Goal: Task Accomplishment & Management: Manage account settings

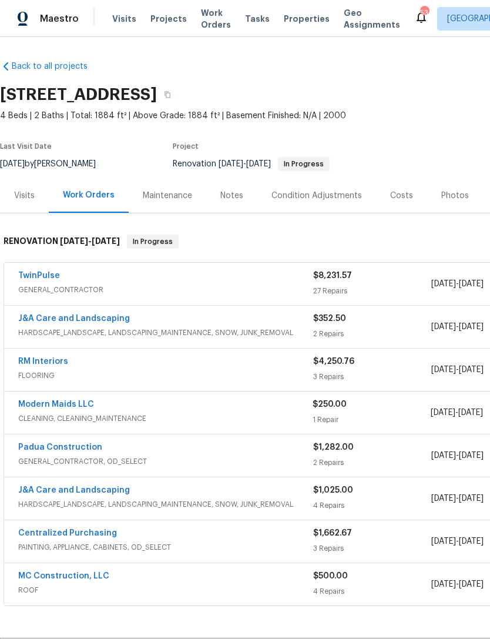
click at [41, 276] on link "TwinPulse" at bounding box center [39, 275] width 42 height 8
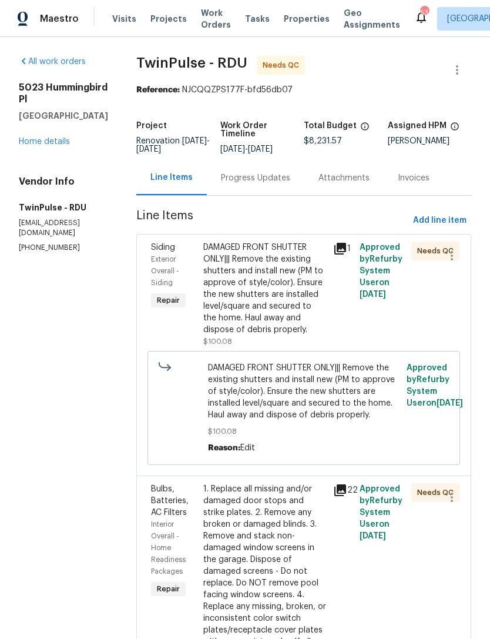
click at [273, 300] on div "DAMAGED FRONT SHUTTER ONLY||| Remove the existing shutters and install new (PM …" at bounding box center [264, 288] width 123 height 94
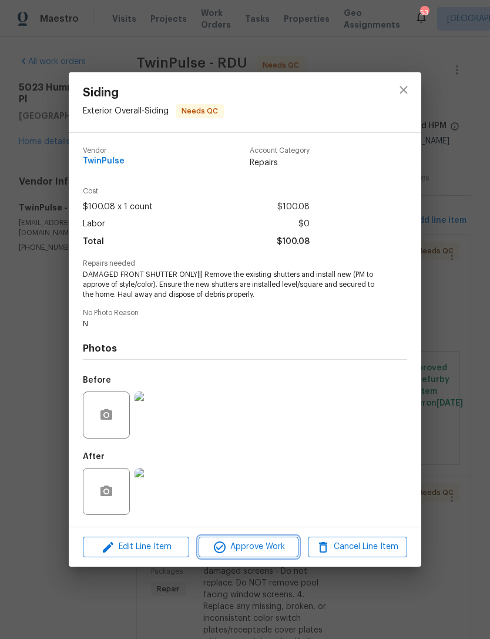
click at [260, 545] on span "Approve Work" at bounding box center [248, 546] width 92 height 15
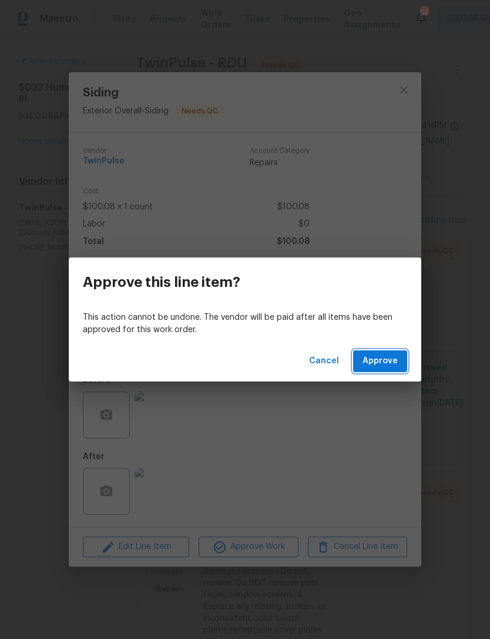
click at [391, 356] on span "Approve" at bounding box center [380, 361] width 35 height 15
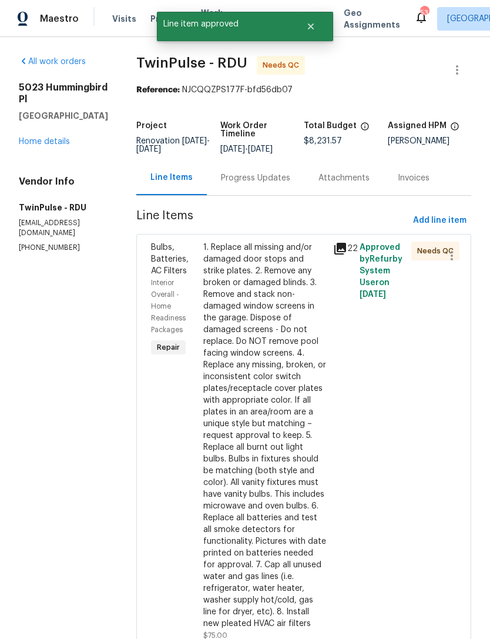
click at [278, 347] on div "1. Replace all missing and/or damaged door stops and strike plates. 2. Remove a…" at bounding box center [264, 435] width 123 height 388
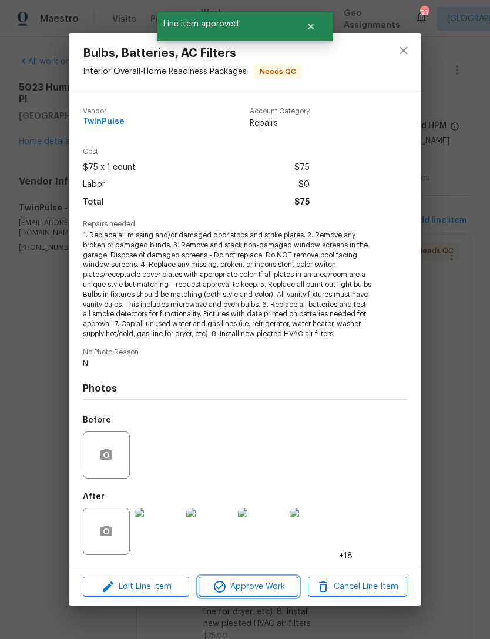
click at [254, 585] on span "Approve Work" at bounding box center [248, 586] width 92 height 15
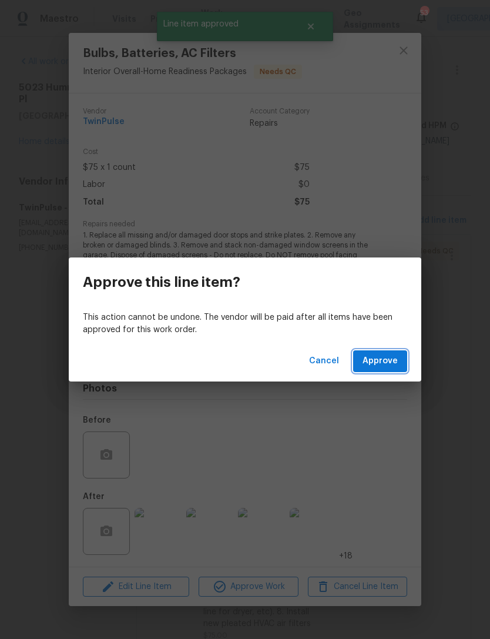
click at [383, 365] on span "Approve" at bounding box center [380, 361] width 35 height 15
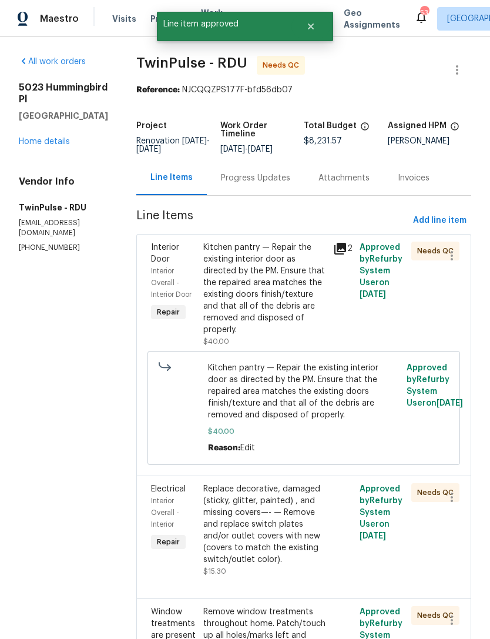
click at [284, 310] on div "Kitchen pantry — Repair the existing interior door as directed by the PM. Ensur…" at bounding box center [264, 288] width 123 height 94
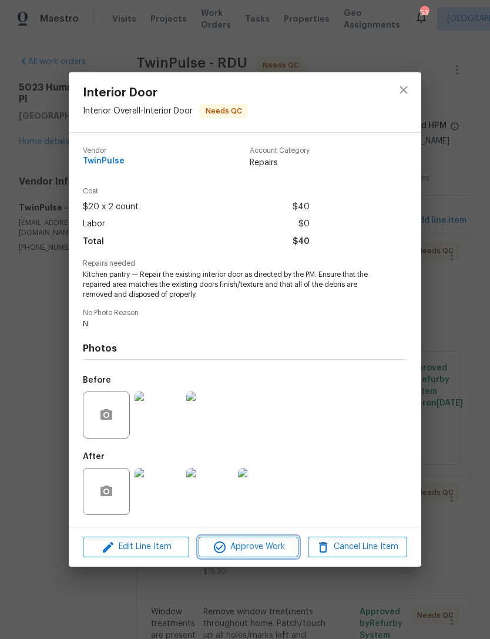
click at [258, 544] on span "Approve Work" at bounding box center [248, 546] width 92 height 15
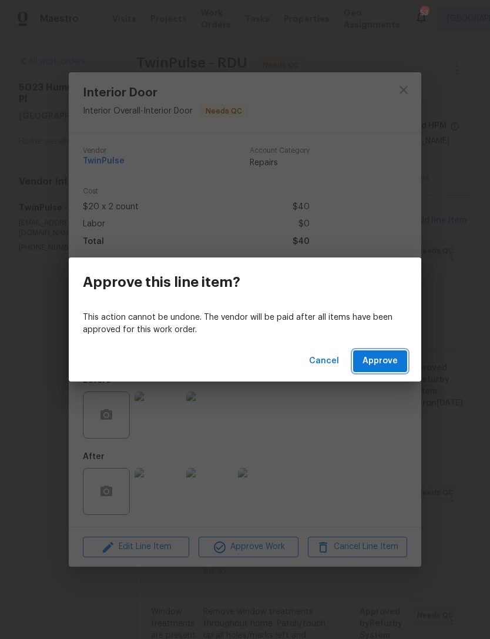
click at [380, 360] on span "Approve" at bounding box center [380, 361] width 35 height 15
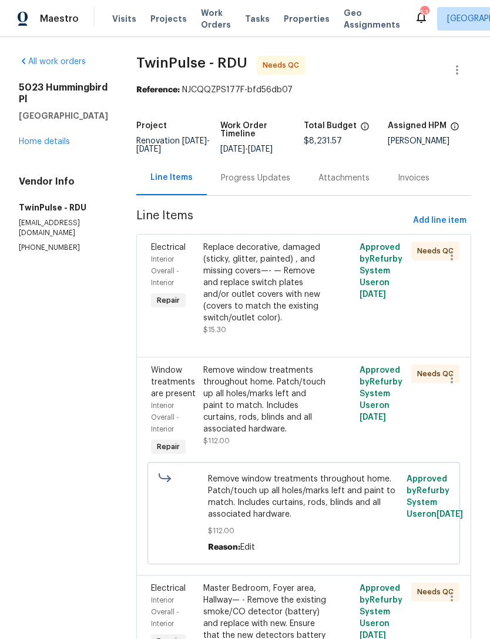
click at [269, 296] on div "Replace decorative, damaged (sticky, glitter, painted) , and missing covers—- —…" at bounding box center [264, 282] width 123 height 82
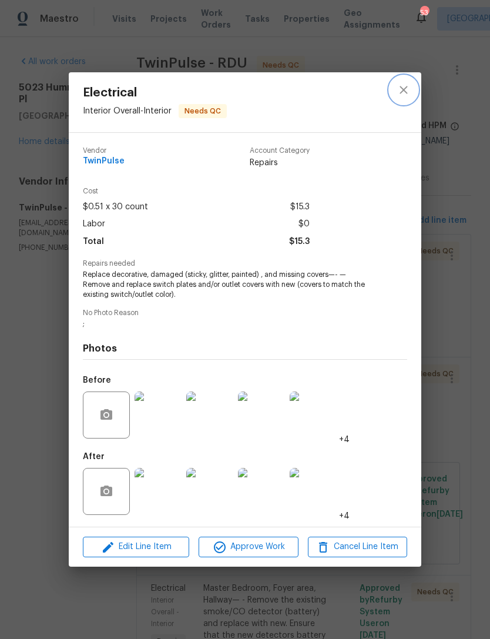
click at [407, 87] on icon "close" at bounding box center [404, 90] width 14 height 14
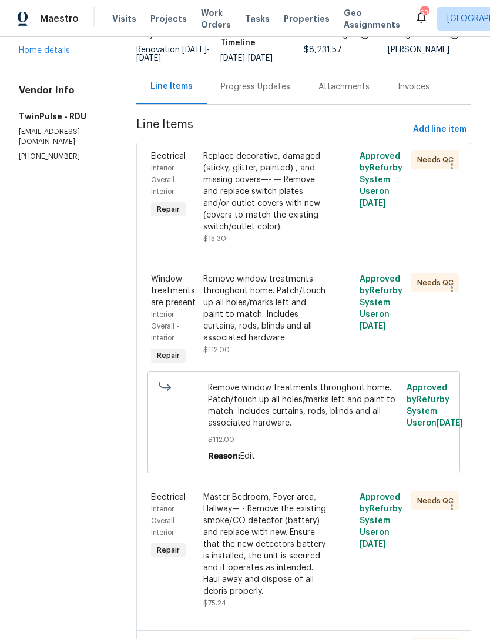
scroll to position [109, 0]
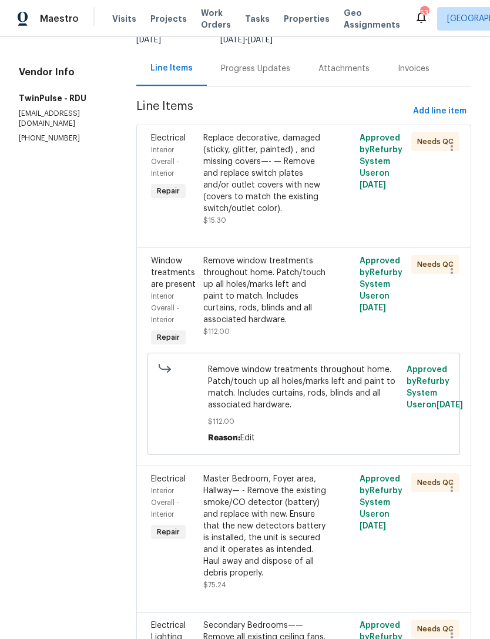
click at [283, 313] on div "Remove window treatments throughout home. Patch/touch up all holes/marks left a…" at bounding box center [264, 290] width 123 height 71
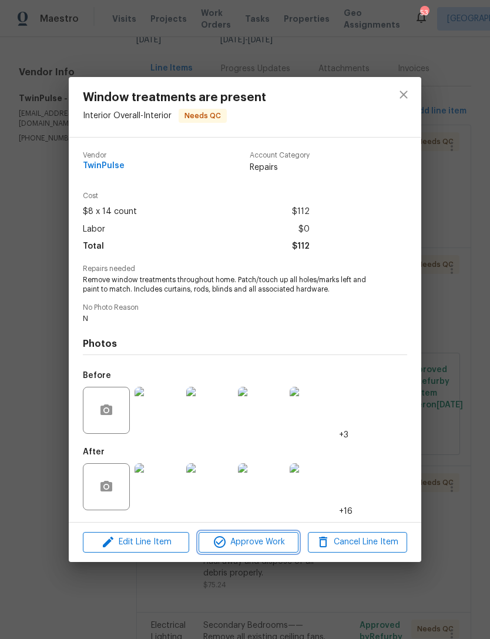
click at [253, 537] on span "Approve Work" at bounding box center [248, 542] width 92 height 15
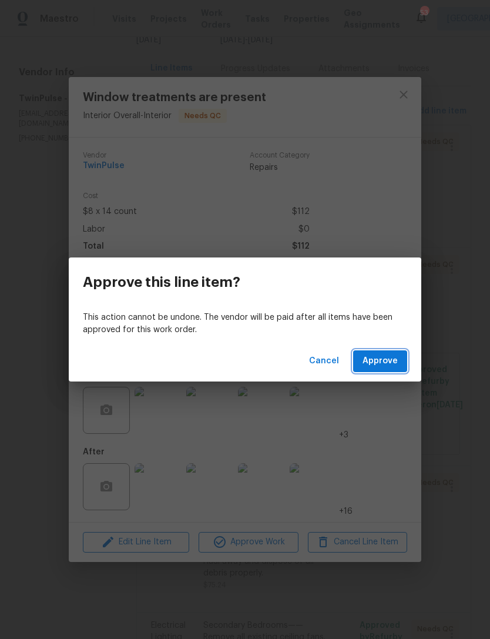
click at [377, 362] on span "Approve" at bounding box center [380, 361] width 35 height 15
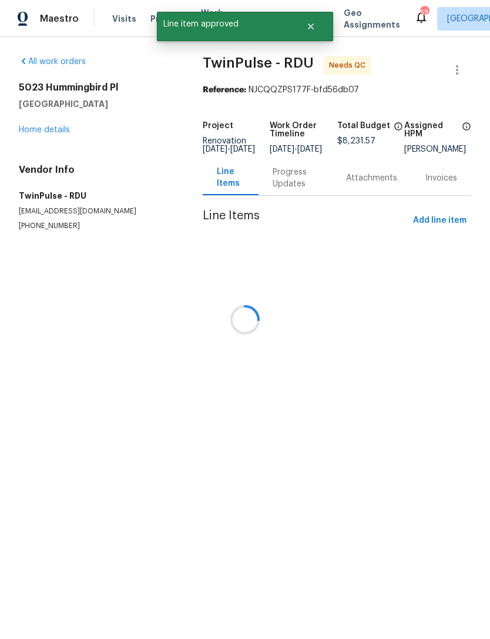
scroll to position [0, 0]
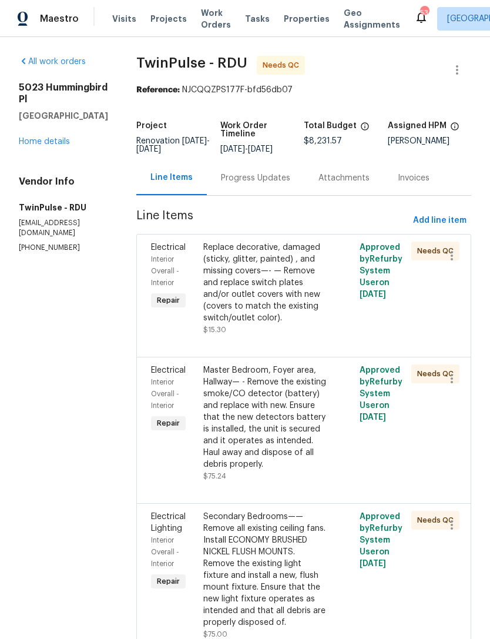
click at [263, 431] on div "Master Bedroom, Foyer area, Hallway— - Remove the existing smoke/CO detector (b…" at bounding box center [264, 417] width 123 height 106
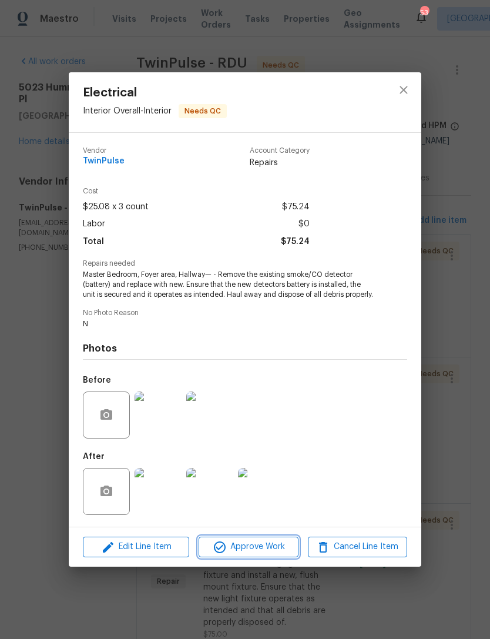
click at [263, 547] on span "Approve Work" at bounding box center [248, 546] width 92 height 15
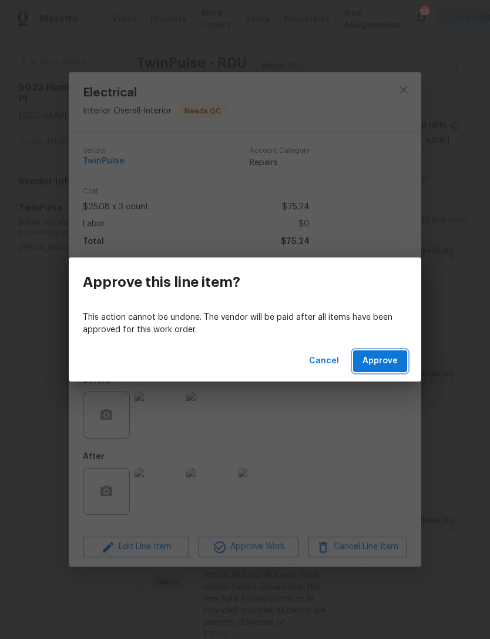
click at [391, 365] on span "Approve" at bounding box center [380, 361] width 35 height 15
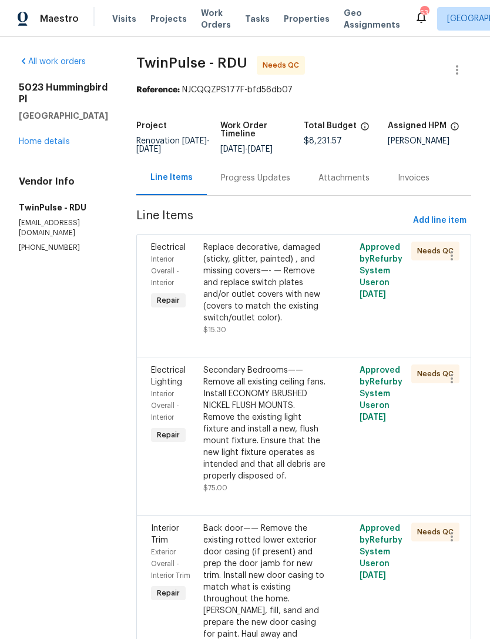
click at [277, 417] on div "Secondary Bedrooms—— Remove all existing ceiling fans. Install ECONOMY BRUSHED …" at bounding box center [264, 423] width 123 height 118
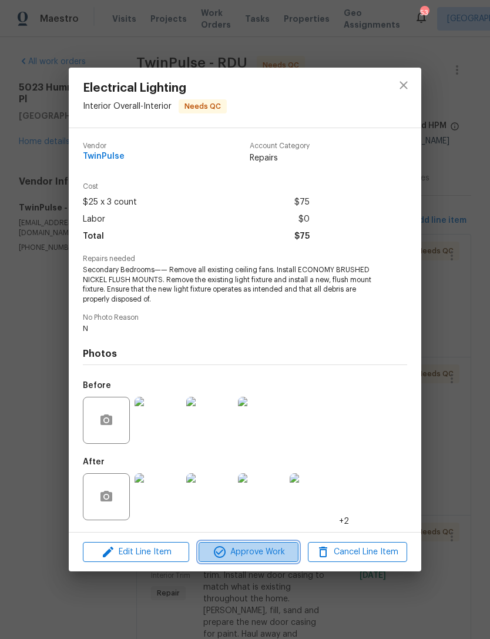
click at [260, 554] on span "Approve Work" at bounding box center [248, 552] width 92 height 15
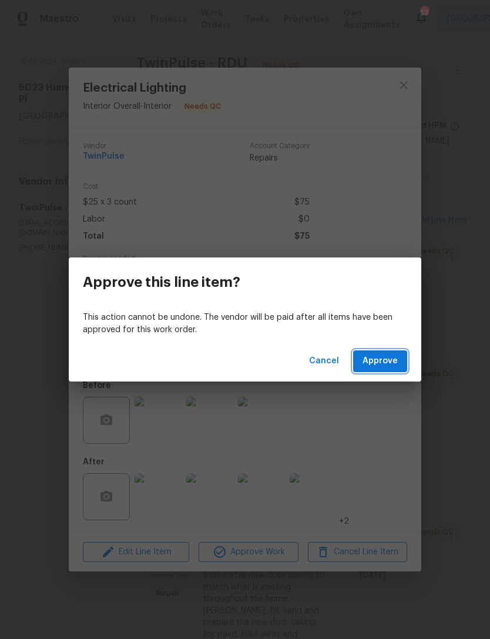
click at [378, 367] on span "Approve" at bounding box center [380, 361] width 35 height 15
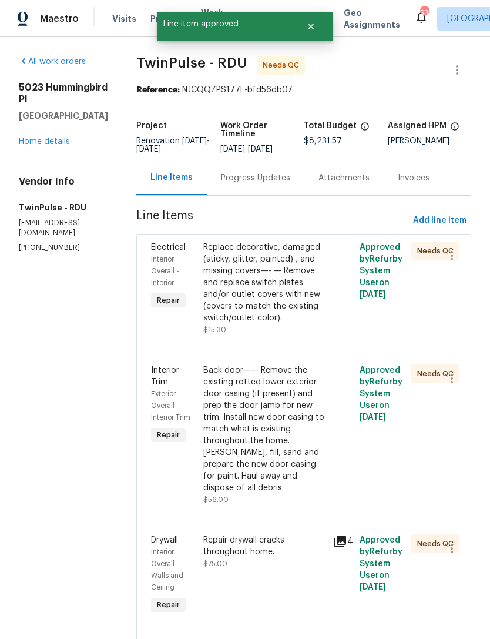
click at [270, 425] on div "Back door—— Remove the existing rotted lower exterior door casing (if present) …" at bounding box center [264, 428] width 123 height 129
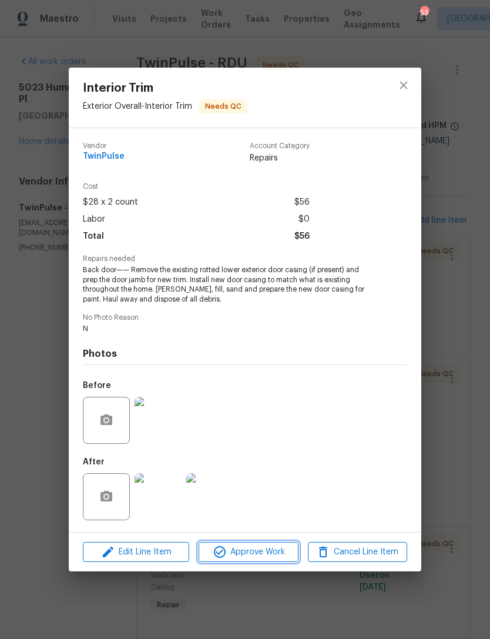
click at [256, 551] on span "Approve Work" at bounding box center [248, 552] width 92 height 15
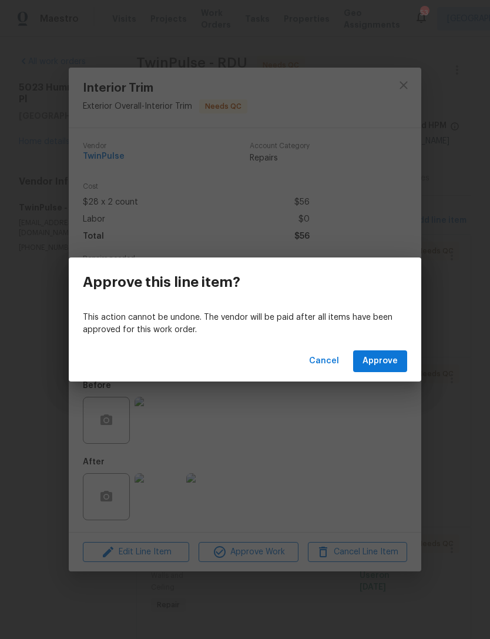
click at [390, 361] on span "Approve" at bounding box center [380, 361] width 35 height 15
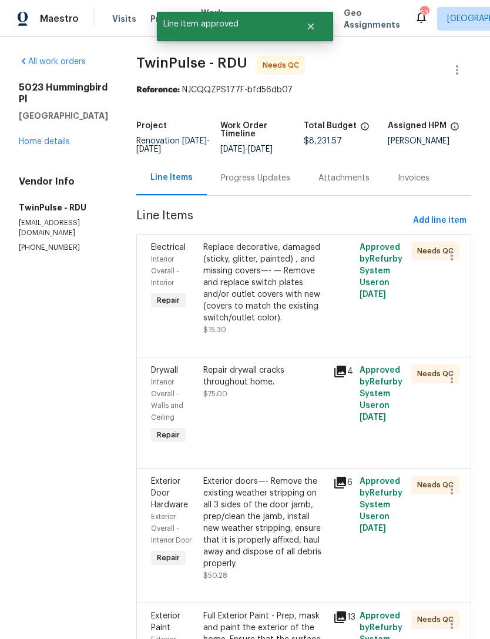
click at [269, 406] on div "Repair drywall cracks throughout home. $75.00" at bounding box center [265, 405] width 130 height 89
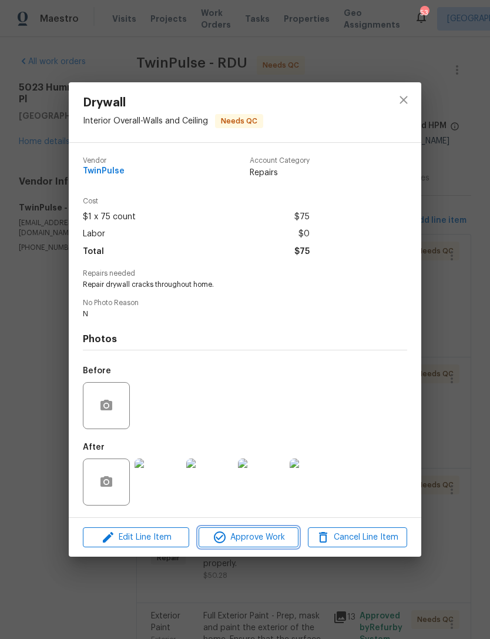
click at [261, 534] on span "Approve Work" at bounding box center [248, 537] width 92 height 15
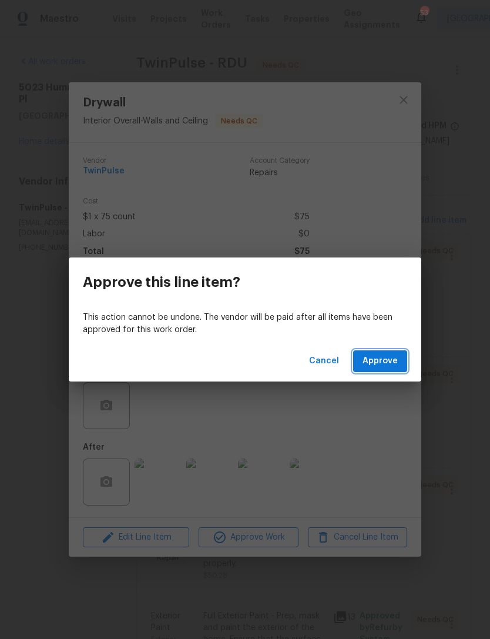
click at [373, 355] on span "Approve" at bounding box center [380, 361] width 35 height 15
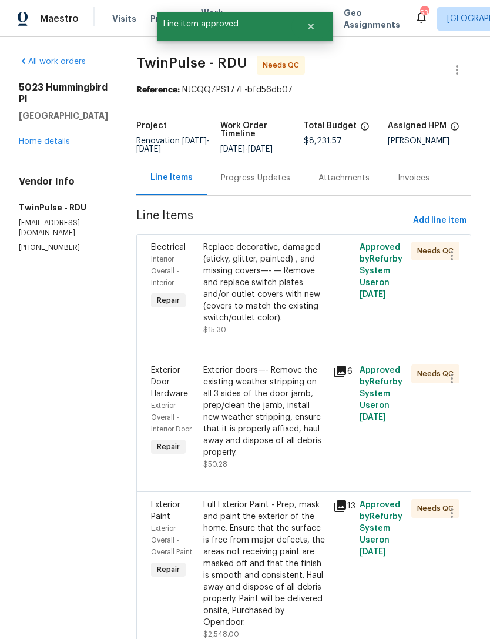
click at [274, 441] on div "Exterior doors—- Remove the existing weather stripping on all 3 sides of the do…" at bounding box center [264, 411] width 123 height 94
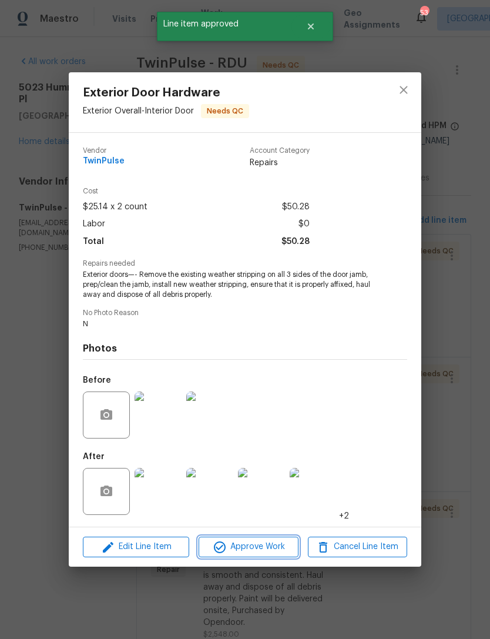
click at [266, 554] on span "Approve Work" at bounding box center [248, 546] width 92 height 15
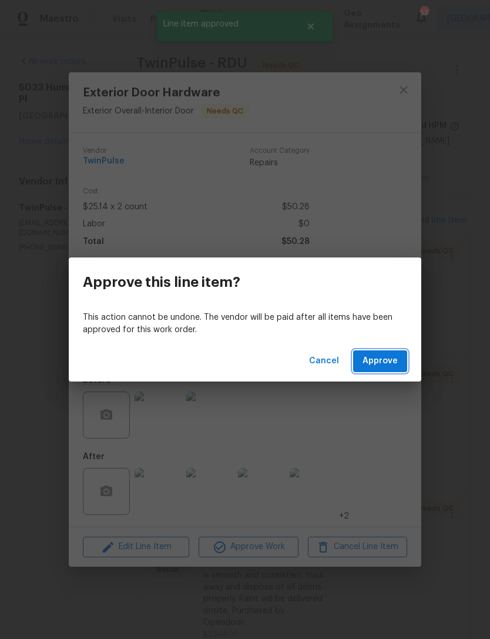
click at [388, 361] on span "Approve" at bounding box center [380, 361] width 35 height 15
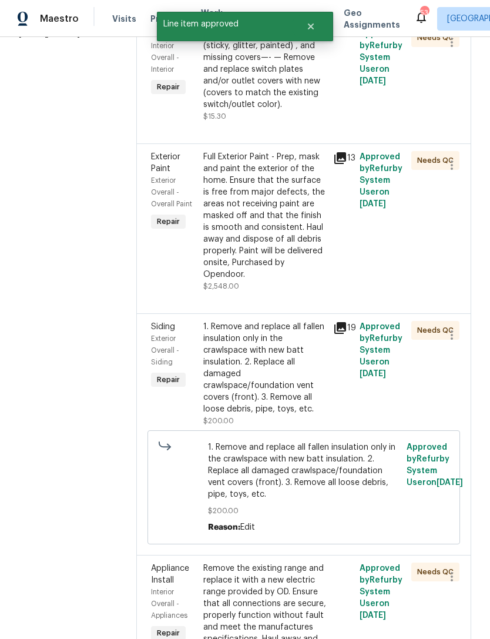
scroll to position [225, 0]
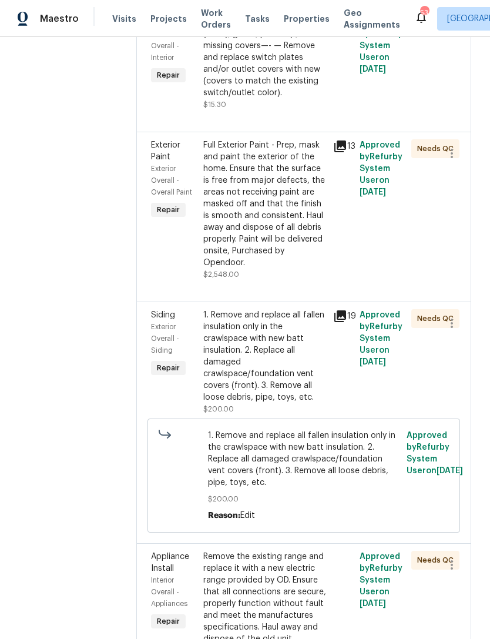
click at [277, 371] on div "1. Remove and replace all fallen insulation only in the crawlspace with new bat…" at bounding box center [264, 356] width 123 height 94
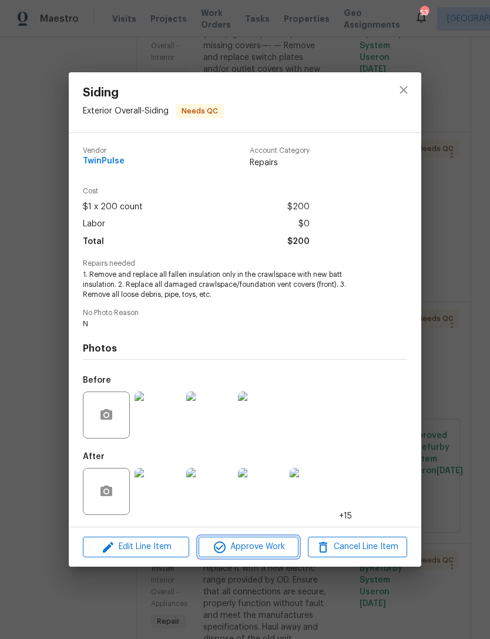
click at [262, 552] on span "Approve Work" at bounding box center [248, 546] width 92 height 15
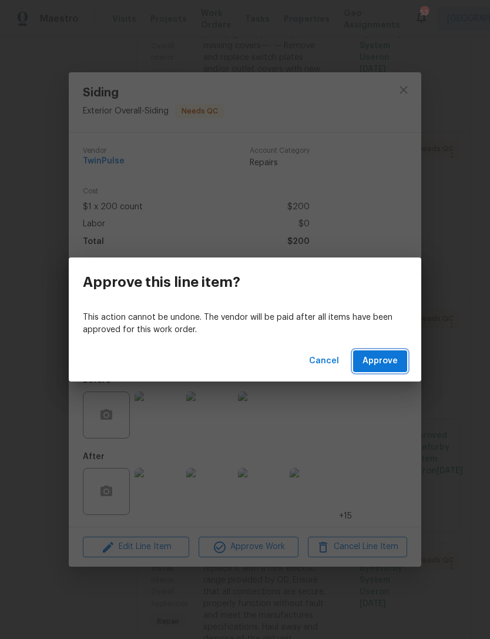
click at [374, 362] on span "Approve" at bounding box center [380, 361] width 35 height 15
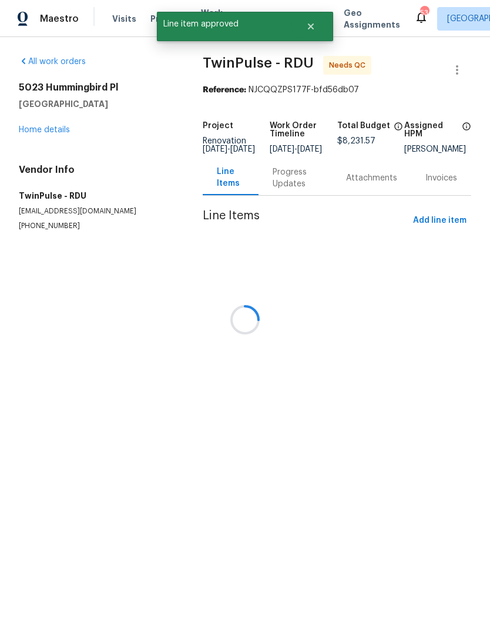
scroll to position [0, 0]
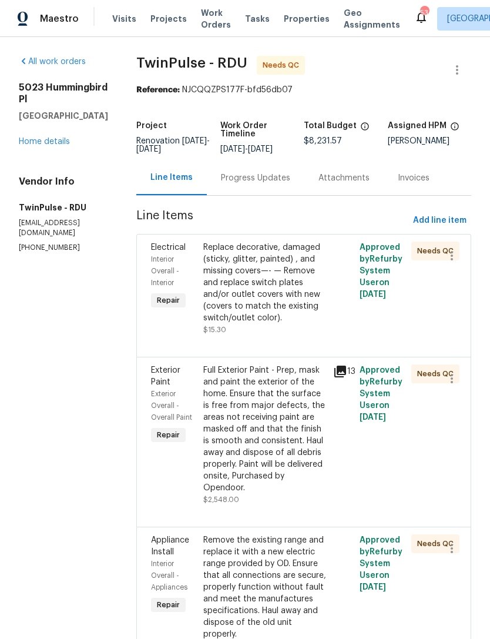
click at [293, 432] on div "Full Exterior Paint - Prep, mask and paint the exterior of the home. Ensure tha…" at bounding box center [264, 428] width 123 height 129
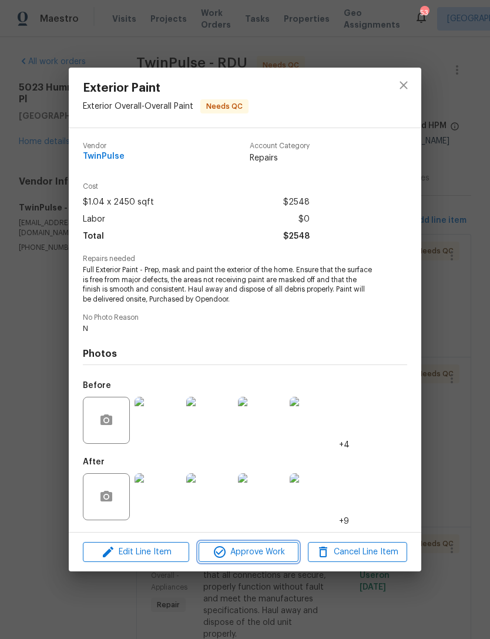
click at [271, 546] on span "Approve Work" at bounding box center [248, 552] width 92 height 15
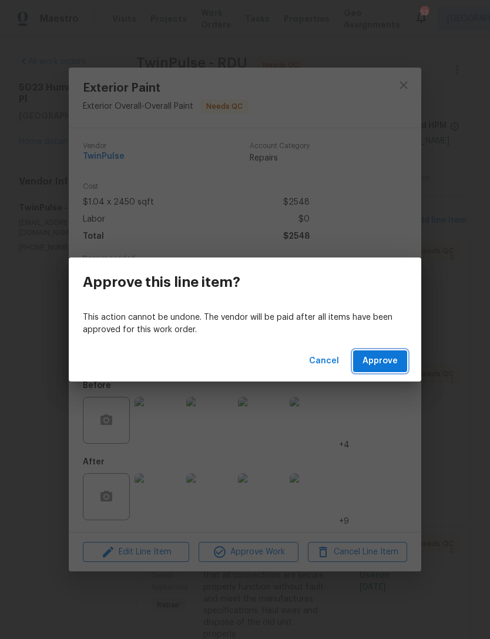
click at [382, 362] on span "Approve" at bounding box center [380, 361] width 35 height 15
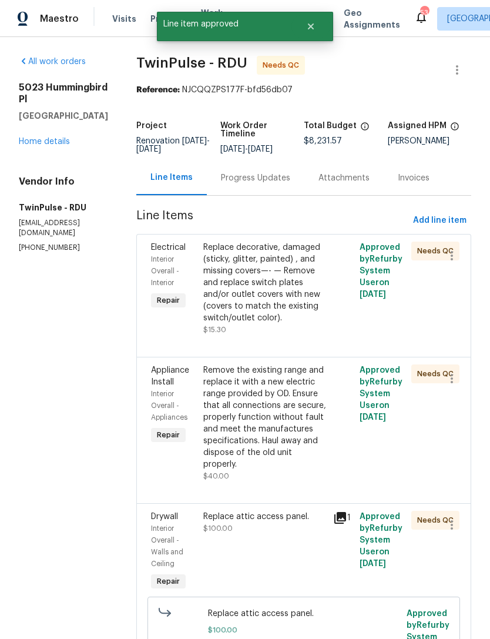
click at [283, 428] on div "Remove the existing range and replace it with a new electric range provided by …" at bounding box center [264, 417] width 123 height 106
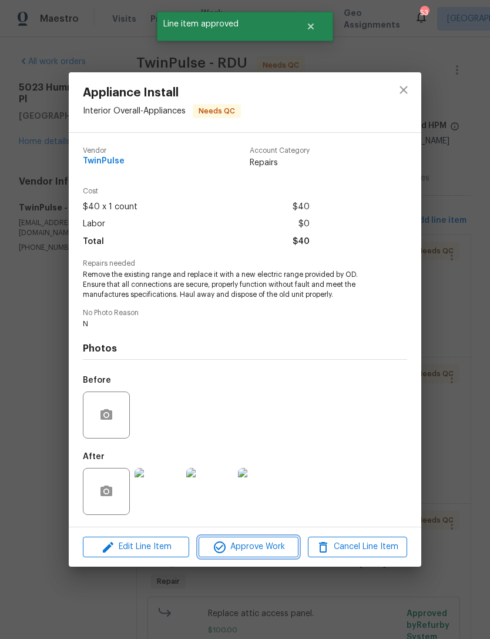
click at [266, 549] on span "Approve Work" at bounding box center [248, 546] width 92 height 15
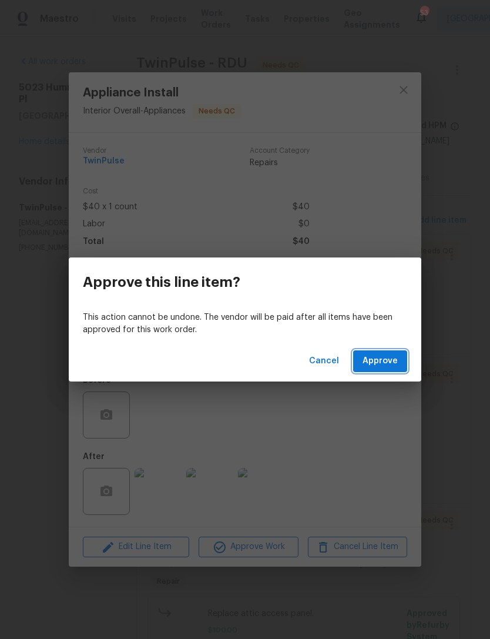
click at [401, 359] on button "Approve" at bounding box center [380, 361] width 54 height 22
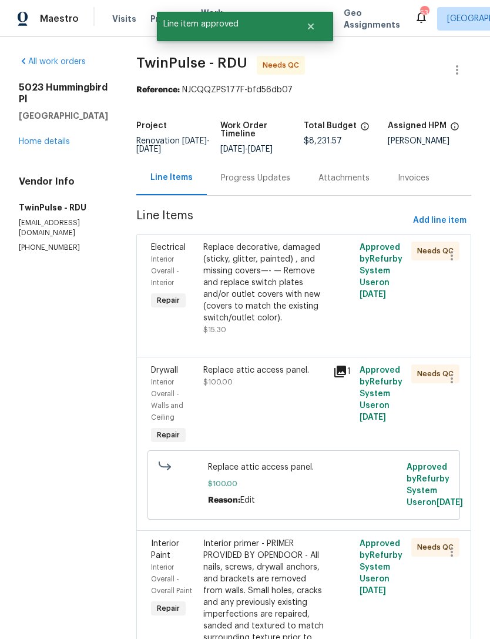
click at [290, 403] on div "Replace attic access panel. $100.00" at bounding box center [265, 405] width 130 height 89
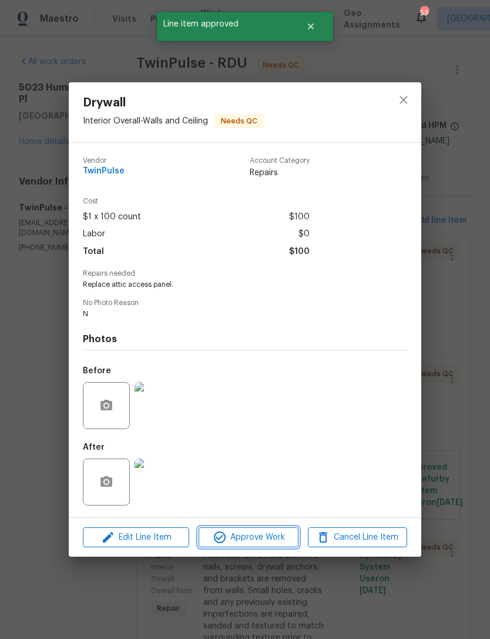
click at [275, 541] on span "Approve Work" at bounding box center [248, 537] width 92 height 15
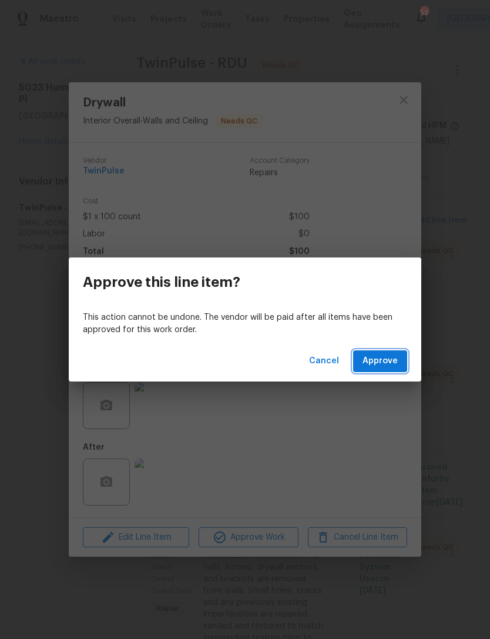
click at [385, 358] on span "Approve" at bounding box center [380, 361] width 35 height 15
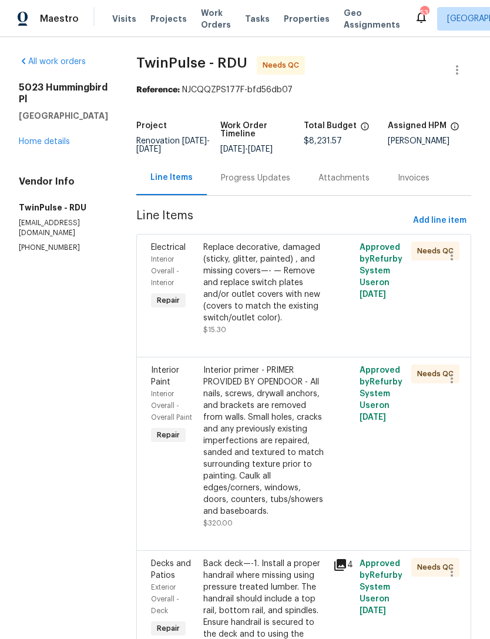
click at [283, 454] on div "Interior primer - PRIMER PROVIDED BY OPENDOOR - All nails, screws, drywall anch…" at bounding box center [264, 440] width 123 height 153
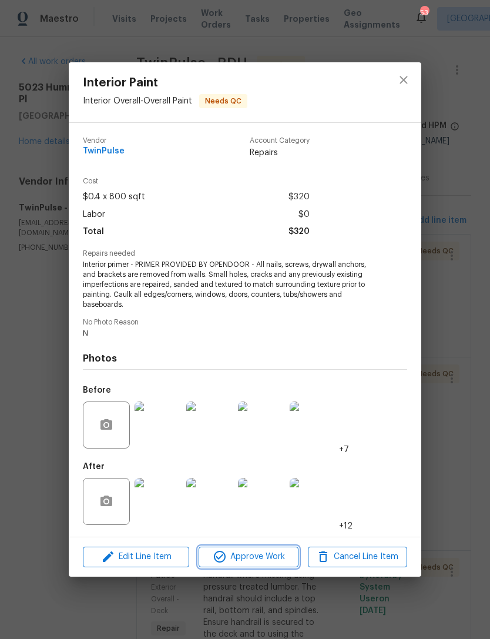
click at [270, 561] on span "Approve Work" at bounding box center [248, 556] width 92 height 15
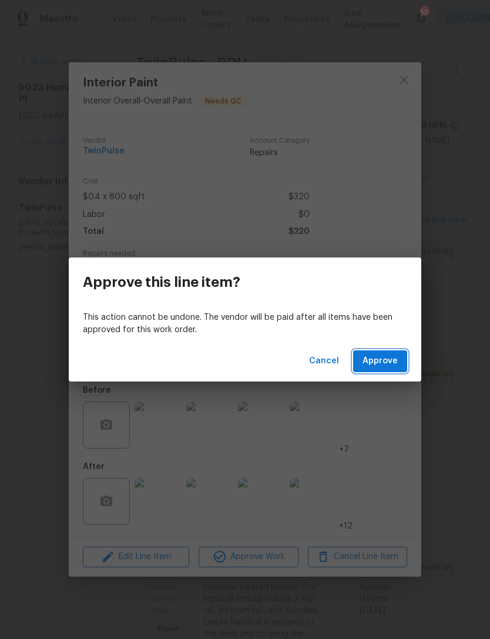
click at [394, 354] on span "Approve" at bounding box center [380, 361] width 35 height 15
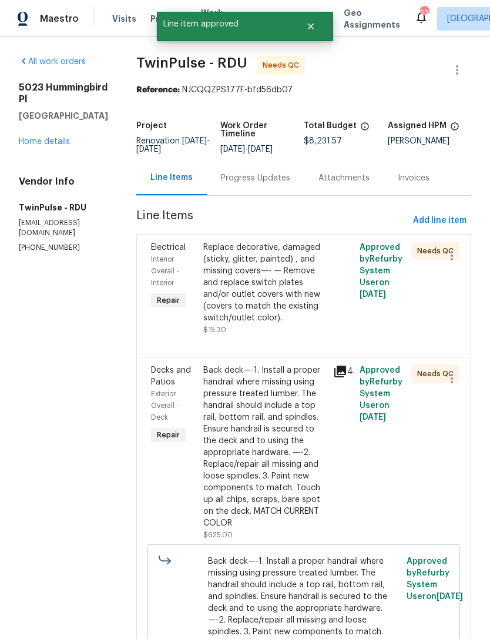
click at [297, 438] on div "Back deck—-1. Install a proper handrail where missing using pressure treated lu…" at bounding box center [264, 446] width 123 height 165
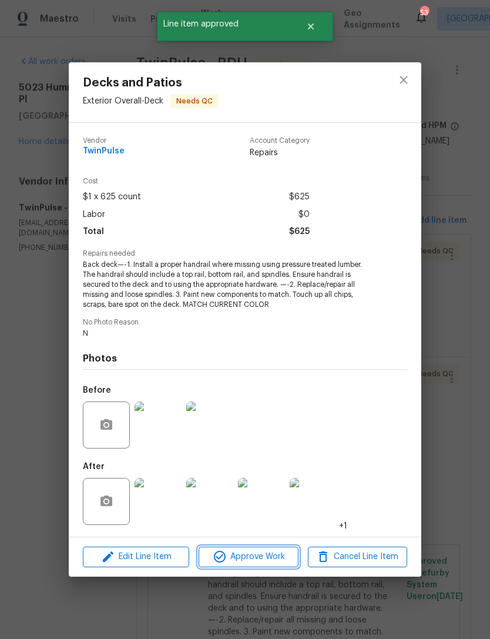
click at [269, 555] on span "Approve Work" at bounding box center [248, 556] width 92 height 15
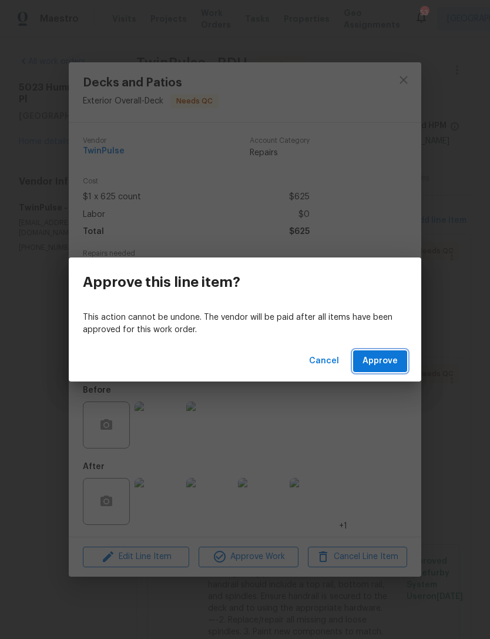
click at [395, 360] on span "Approve" at bounding box center [380, 361] width 35 height 15
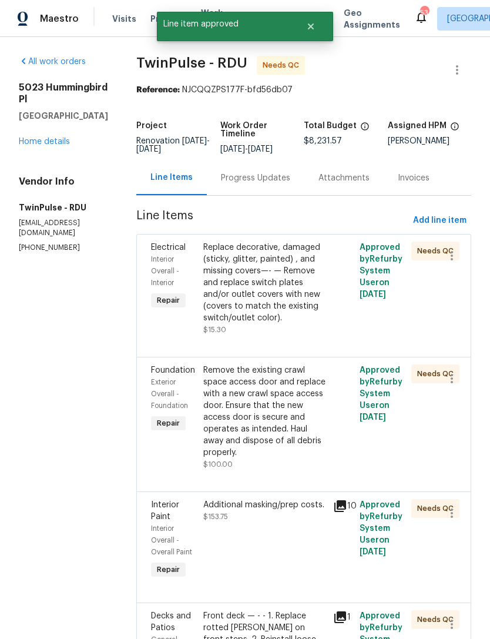
click at [277, 429] on div "Remove the existing crawl space access door and replace with a new crawl space …" at bounding box center [264, 411] width 123 height 94
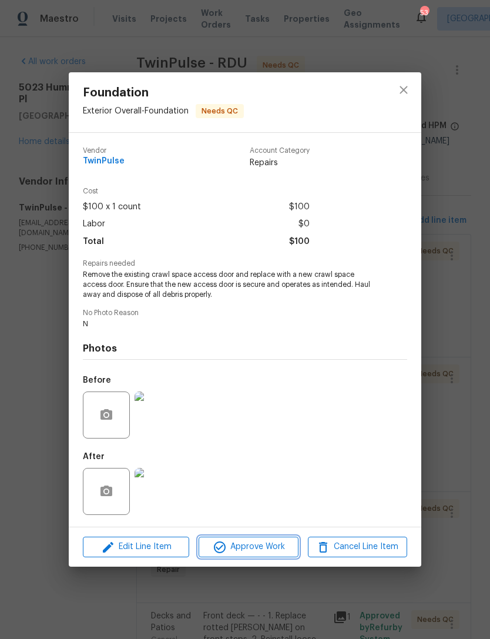
click at [271, 552] on span "Approve Work" at bounding box center [248, 546] width 92 height 15
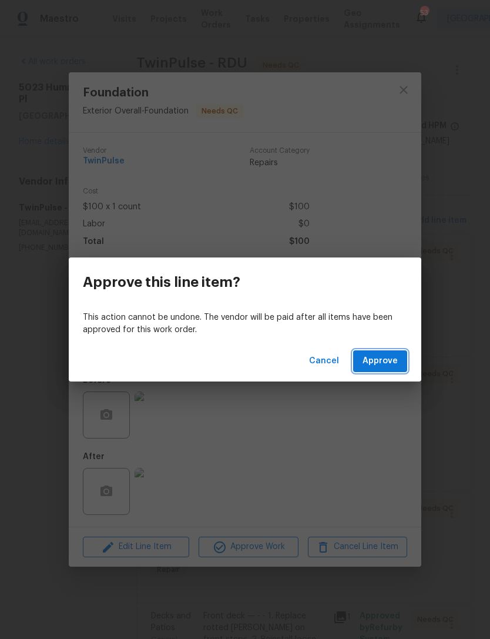
click at [385, 359] on span "Approve" at bounding box center [380, 361] width 35 height 15
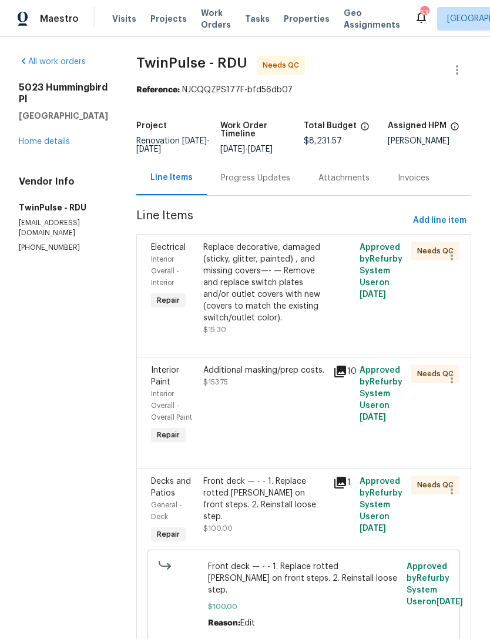
click at [291, 410] on div "Additional masking/prep costs. $153.75" at bounding box center [265, 405] width 130 height 89
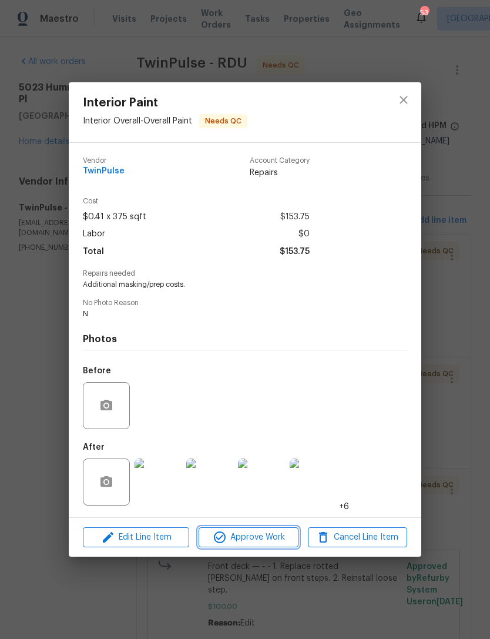
click at [261, 535] on span "Approve Work" at bounding box center [248, 537] width 92 height 15
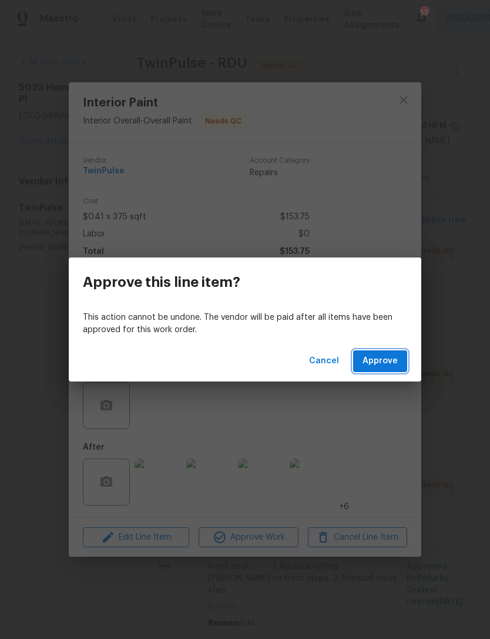
click at [392, 361] on span "Approve" at bounding box center [380, 361] width 35 height 15
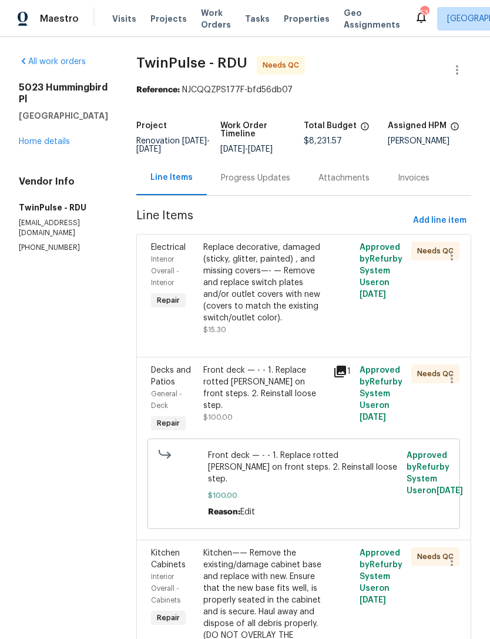
click at [298, 398] on div "Front deck — - - 1. Replace rotted stringer on front steps. 2. Reinstall loose …" at bounding box center [264, 387] width 123 height 47
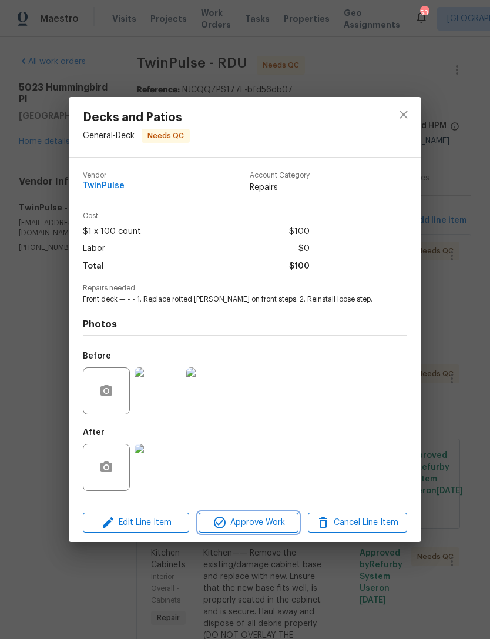
click at [263, 522] on span "Approve Work" at bounding box center [248, 522] width 92 height 15
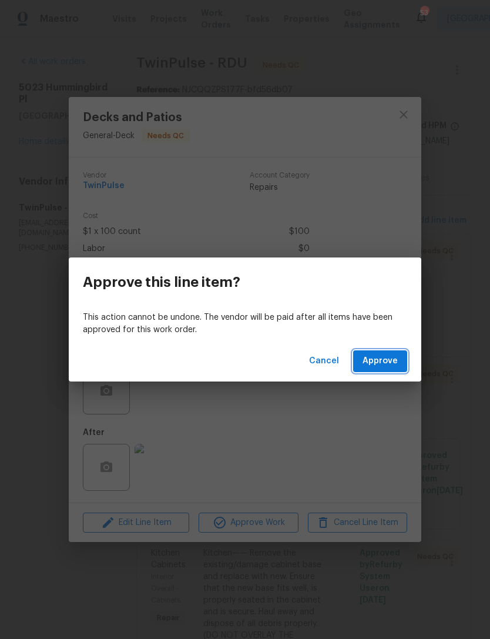
click at [387, 361] on span "Approve" at bounding box center [380, 361] width 35 height 15
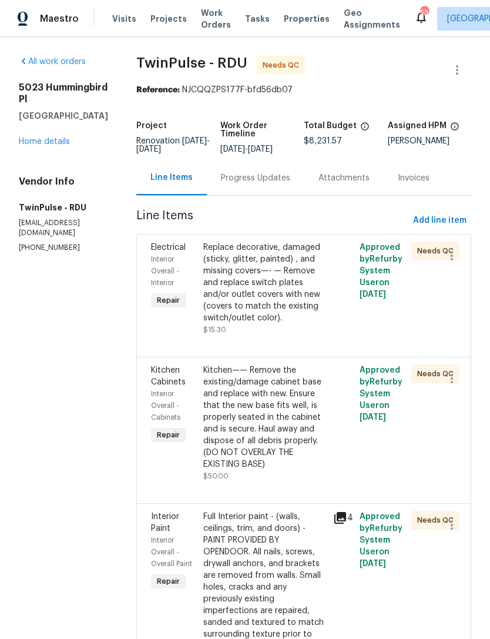
click at [284, 440] on div "Kitchen—— Remove the existing/damage cabinet base and replace with new. Ensure …" at bounding box center [264, 417] width 123 height 106
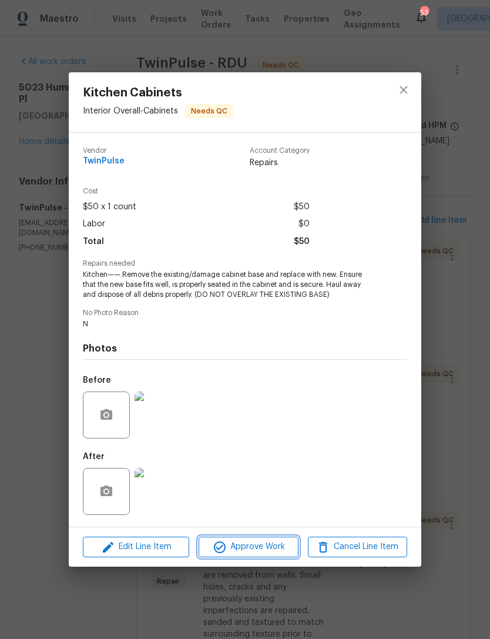
click at [268, 548] on span "Approve Work" at bounding box center [248, 546] width 92 height 15
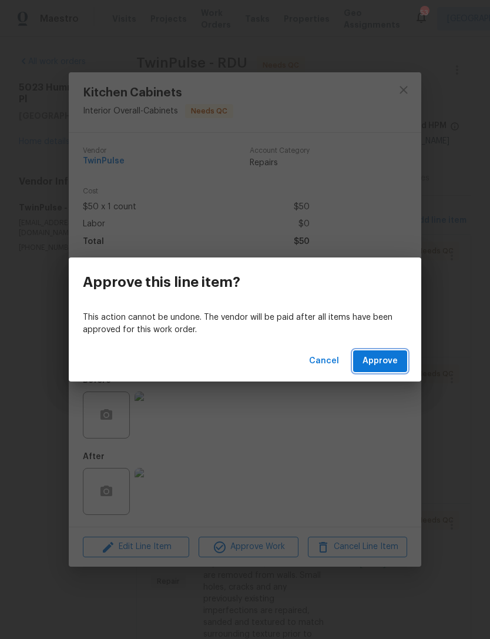
click at [385, 364] on span "Approve" at bounding box center [380, 361] width 35 height 15
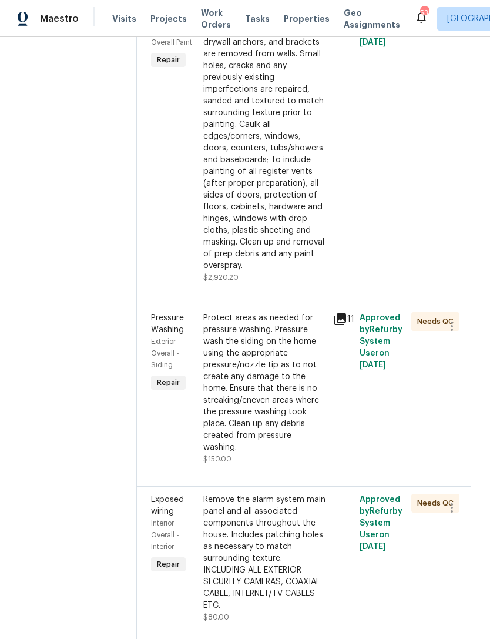
scroll to position [385, 0]
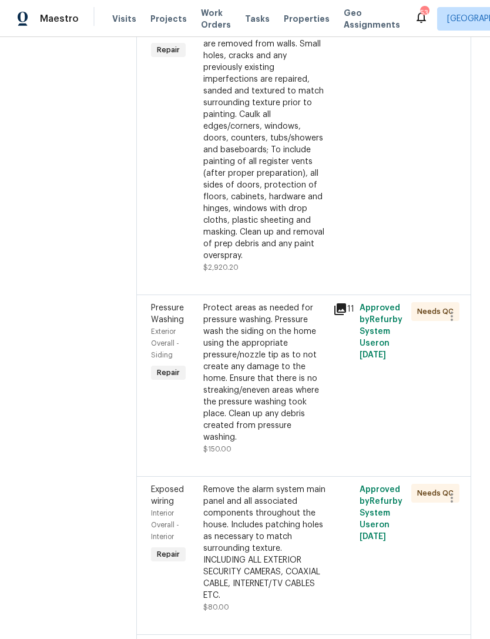
click at [277, 373] on div "Protect areas as needed for pressure washing. Pressure wash the siding on the h…" at bounding box center [264, 372] width 123 height 141
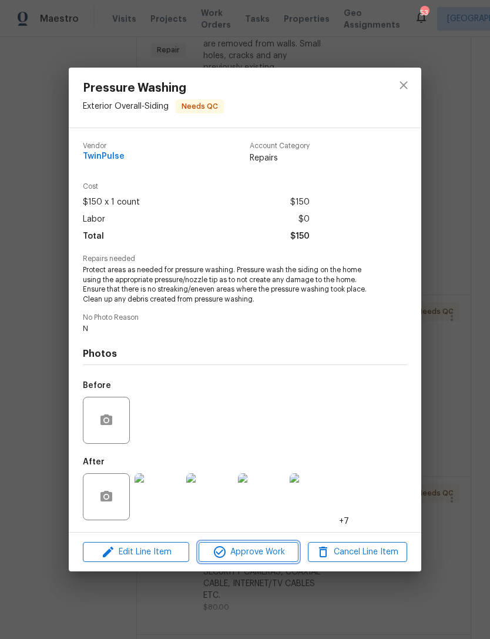
click at [266, 556] on span "Approve Work" at bounding box center [248, 552] width 92 height 15
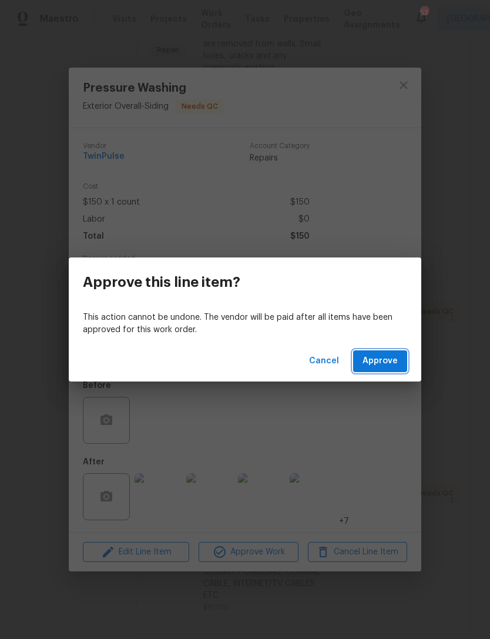
click at [389, 354] on span "Approve" at bounding box center [380, 361] width 35 height 15
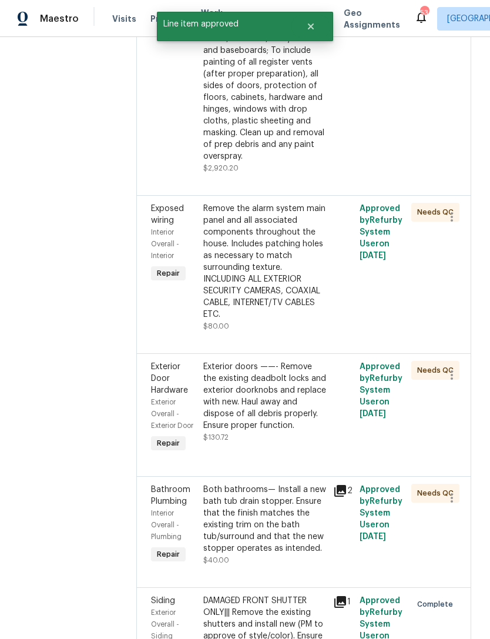
scroll to position [484, 0]
click at [308, 293] on div "Remove the alarm system main panel and all associated components throughout the…" at bounding box center [264, 262] width 123 height 118
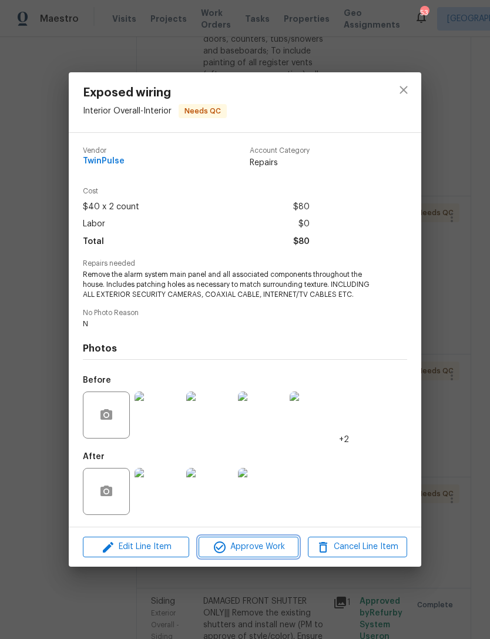
click at [274, 545] on span "Approve Work" at bounding box center [248, 546] width 92 height 15
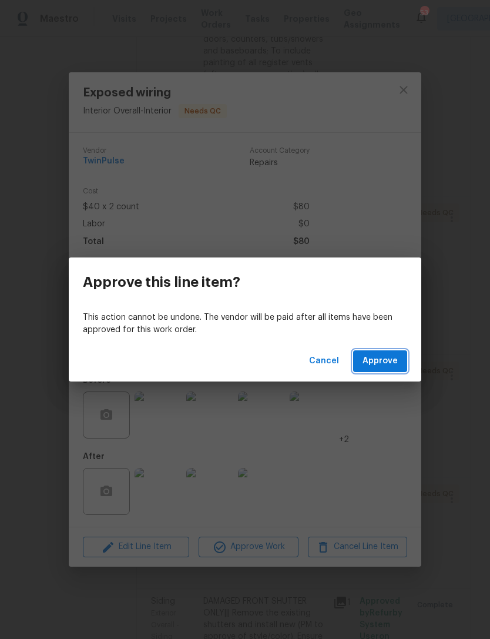
click at [380, 365] on span "Approve" at bounding box center [380, 361] width 35 height 15
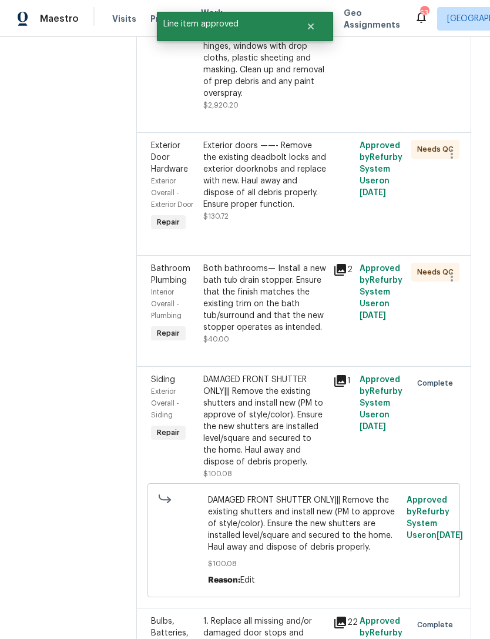
scroll to position [539, 0]
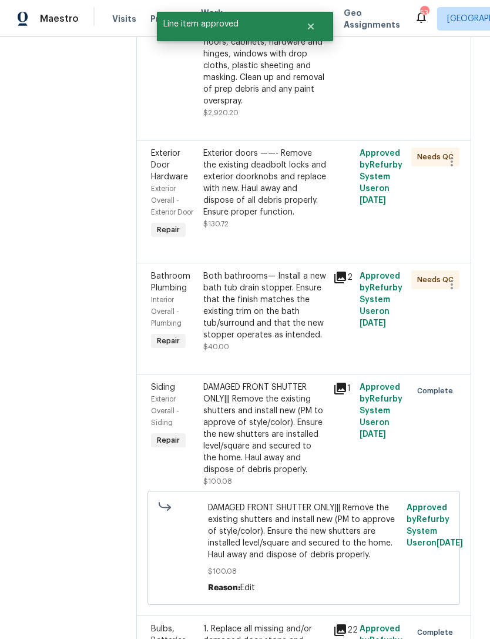
click at [296, 203] on div "Exterior doors ——- Remove the existing deadbolt locks and exterior doorknobs an…" at bounding box center [264, 182] width 123 height 71
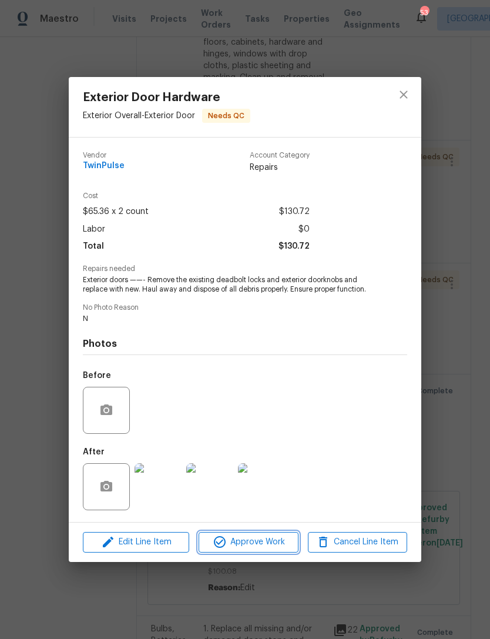
click at [268, 545] on span "Approve Work" at bounding box center [248, 542] width 92 height 15
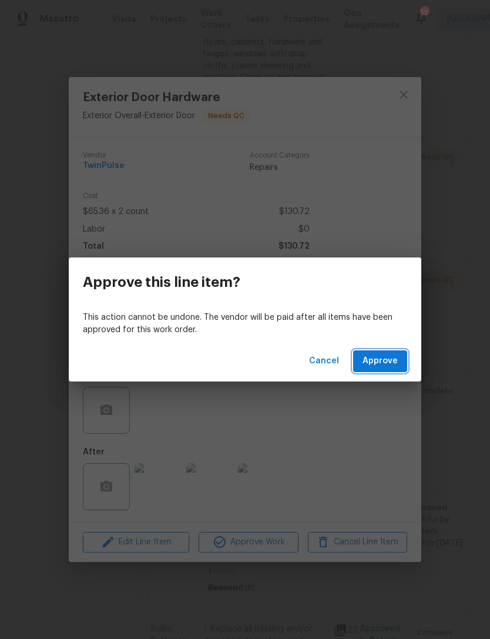
click at [390, 364] on span "Approve" at bounding box center [380, 361] width 35 height 15
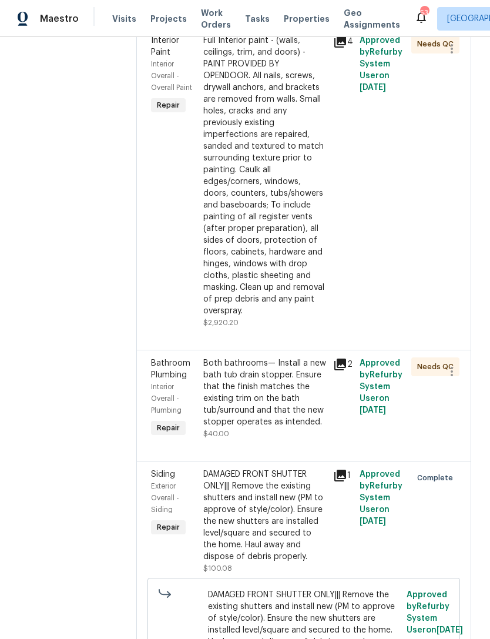
scroll to position [340, 0]
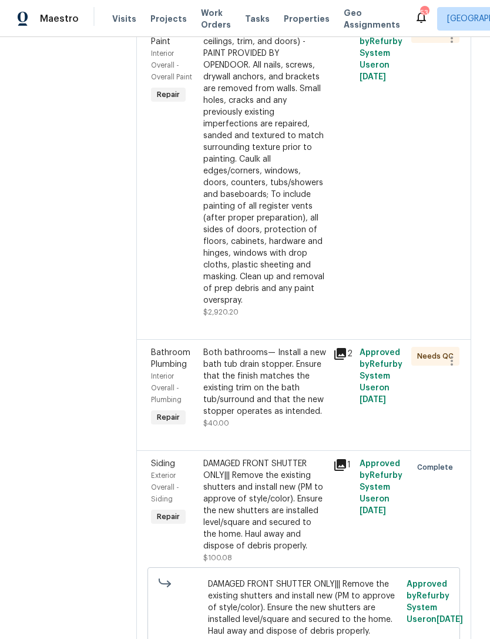
click at [291, 395] on div "Both bathrooms— Install a new bath tub drain stopper. Ensure that the finish ma…" at bounding box center [264, 382] width 123 height 71
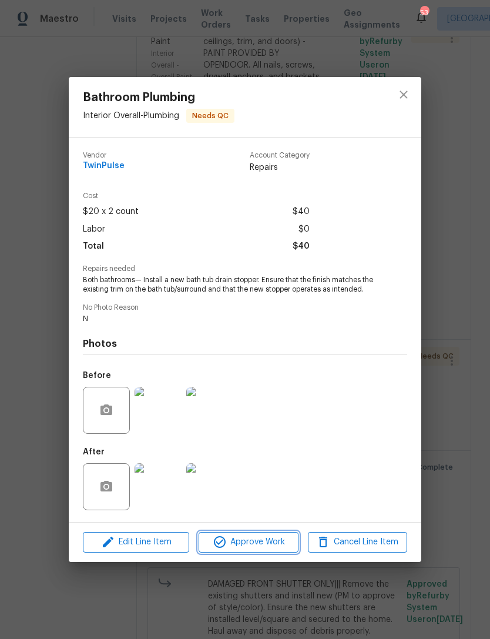
click at [274, 544] on span "Approve Work" at bounding box center [248, 542] width 92 height 15
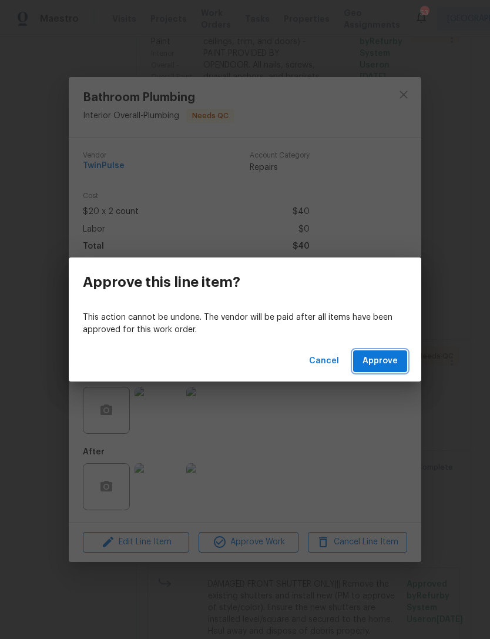
click at [389, 363] on span "Approve" at bounding box center [380, 361] width 35 height 15
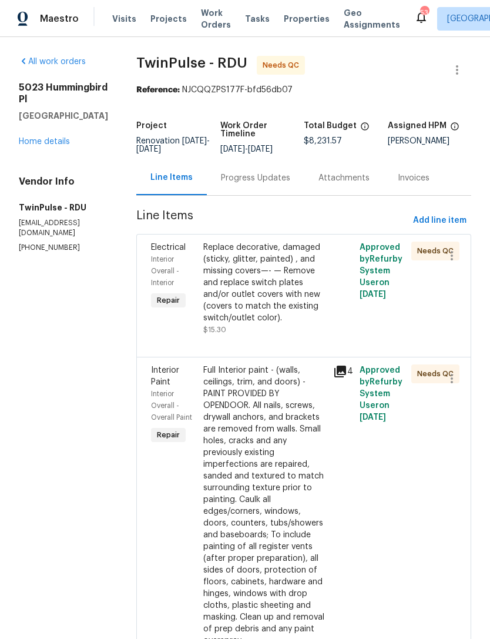
scroll to position [0, 0]
click at [62, 140] on link "Home details" at bounding box center [44, 141] width 51 height 8
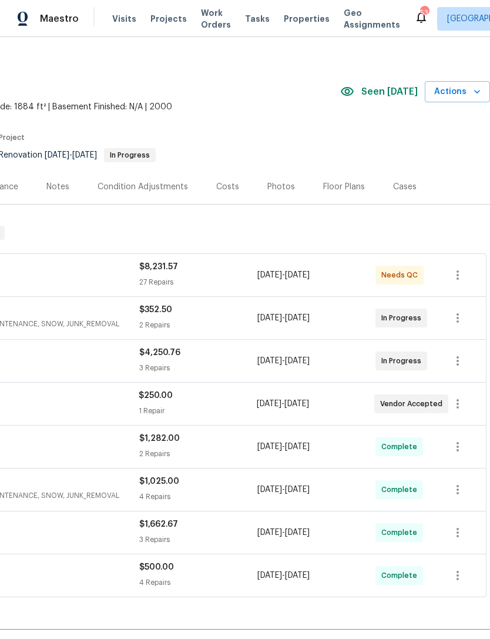
scroll to position [9, 174]
click at [222, 190] on div "Costs" at bounding box center [227, 186] width 23 height 12
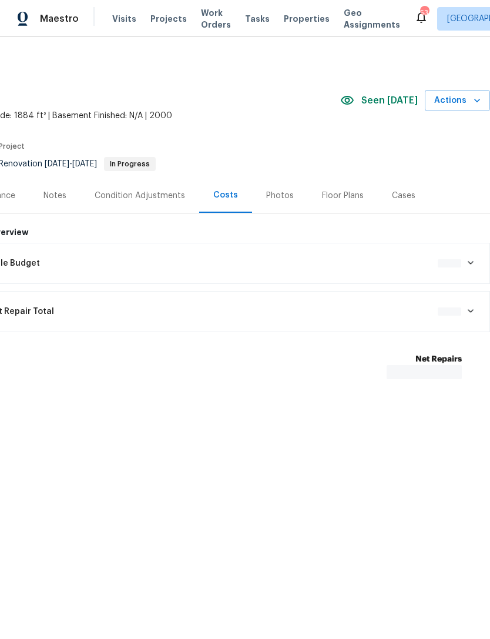
scroll to position [0, 174]
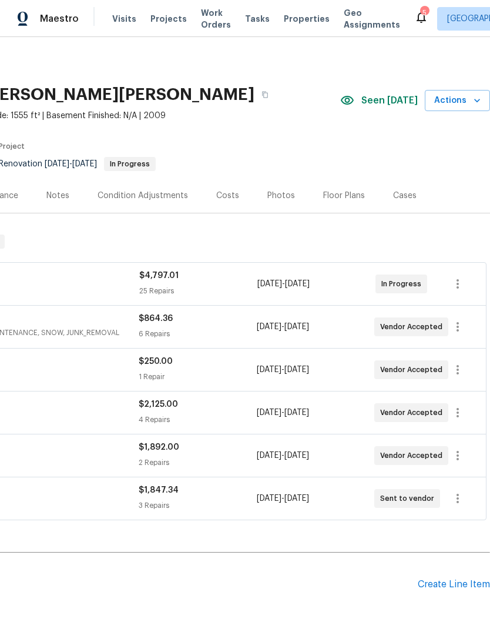
scroll to position [0, 174]
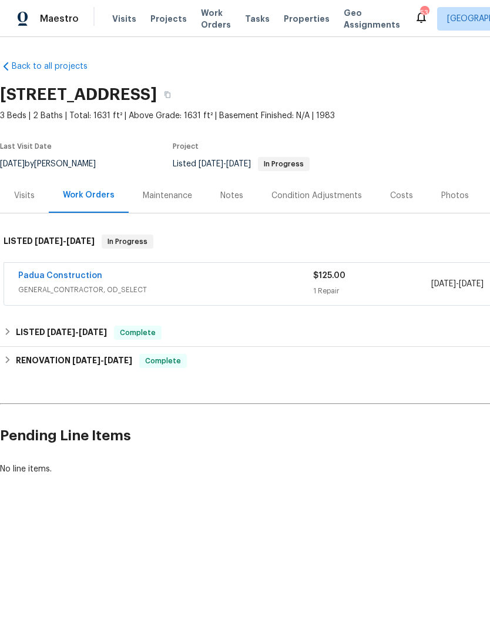
click at [45, 277] on link "Padua Construction" at bounding box center [60, 275] width 84 height 8
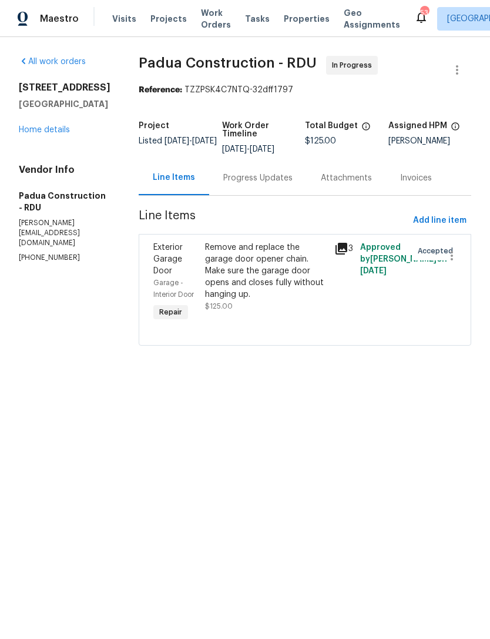
click at [249, 172] on div "Progress Updates" at bounding box center [257, 178] width 69 height 12
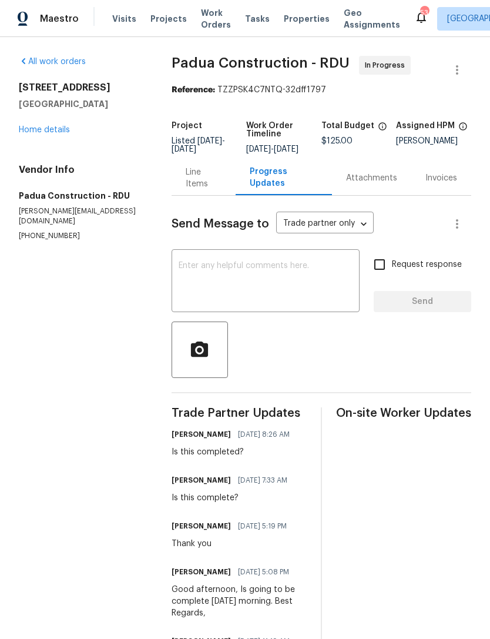
click at [66, 127] on link "Home details" at bounding box center [44, 130] width 51 height 8
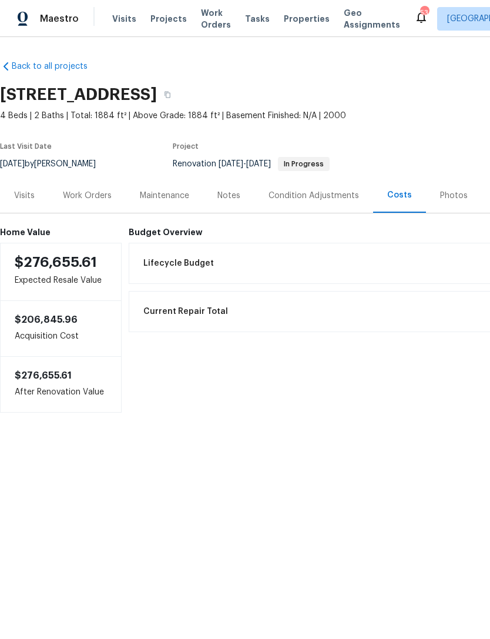
click at [78, 193] on div "Work Orders" at bounding box center [87, 196] width 49 height 12
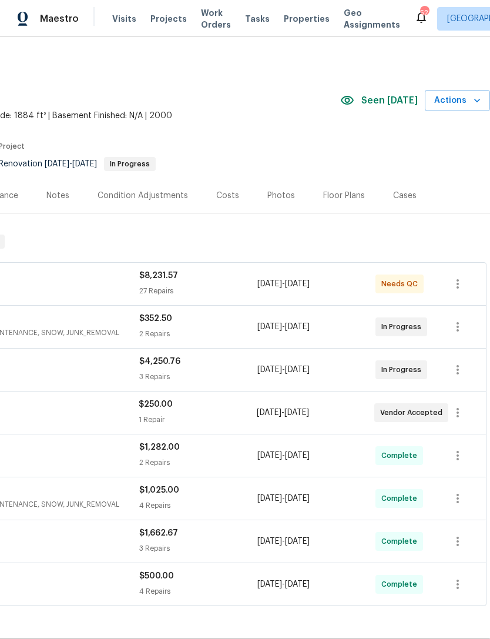
scroll to position [0, 174]
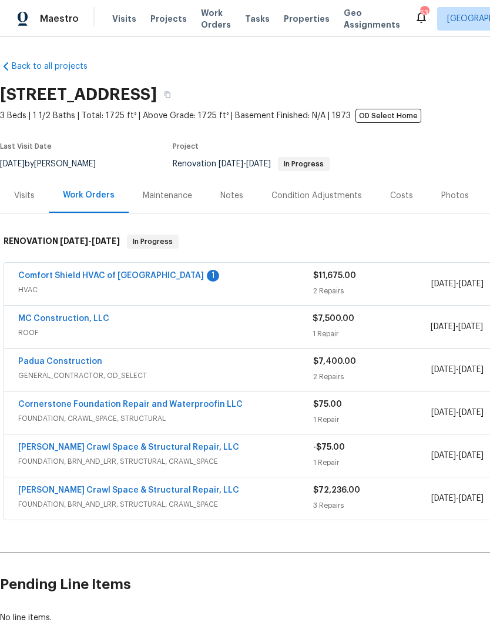
click at [110, 273] on link "Comfort Shield HVAC of [GEOGRAPHIC_DATA]" at bounding box center [111, 275] width 186 height 8
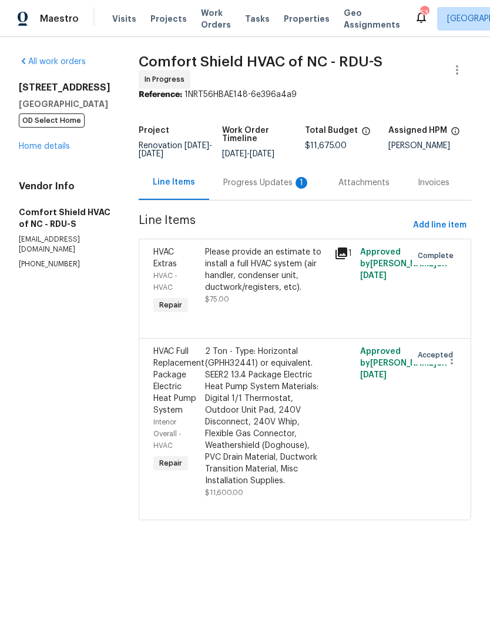
click at [278, 189] on div "Progress Updates 1" at bounding box center [266, 183] width 87 height 12
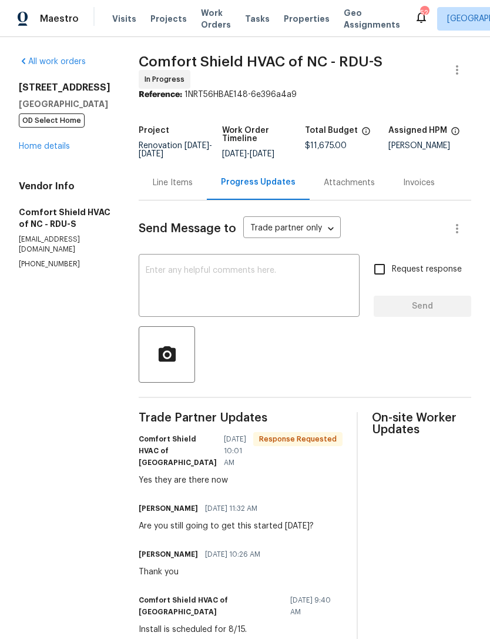
click at [264, 292] on textarea at bounding box center [249, 286] width 207 height 41
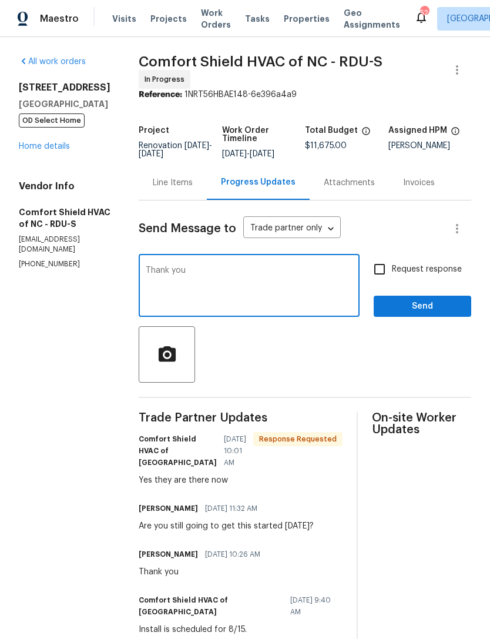
type textarea "Thank you"
click at [427, 313] on span "Send" at bounding box center [422, 306] width 79 height 15
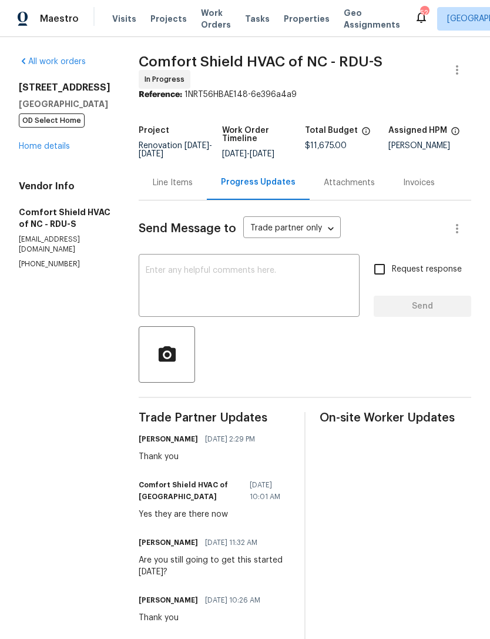
click at [55, 139] on div "2219 Valley Rd Sanford, NC 27330 OD Select Home Home details" at bounding box center [65, 117] width 92 height 71
click at [39, 149] on link "Home details" at bounding box center [44, 146] width 51 height 8
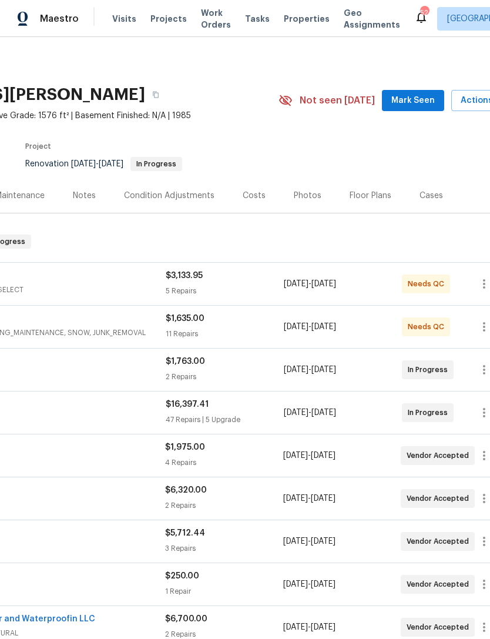
scroll to position [0, 147]
click at [413, 95] on span "Mark Seen" at bounding box center [412, 100] width 43 height 15
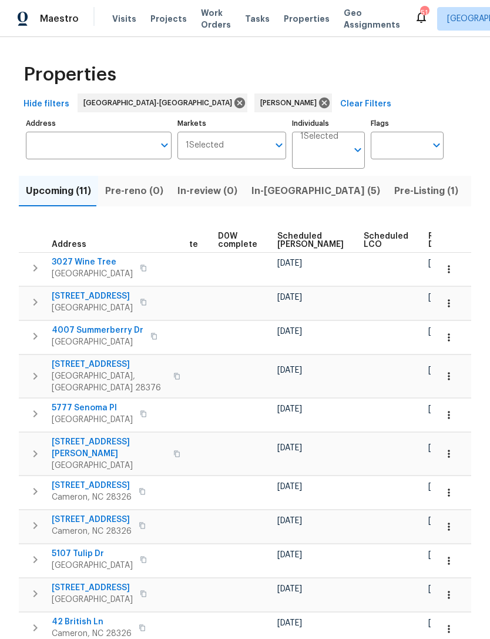
scroll to position [0, 295]
click at [280, 239] on span "Scheduled COE" at bounding box center [311, 240] width 66 height 16
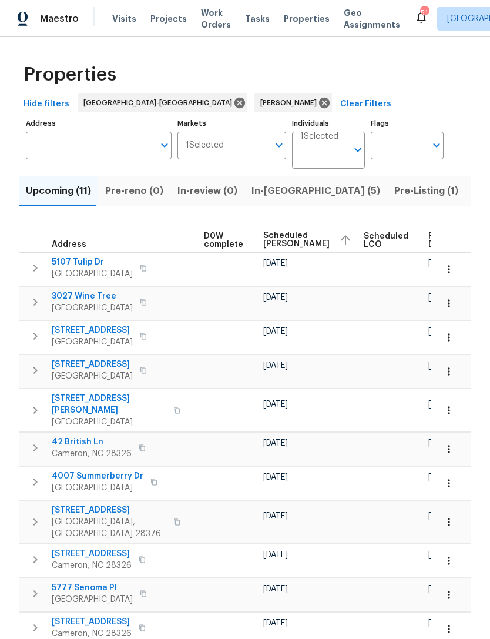
scroll to position [0, 309]
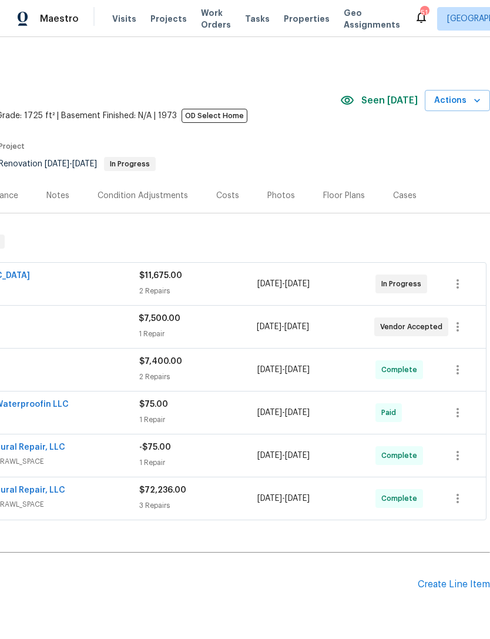
scroll to position [0, 174]
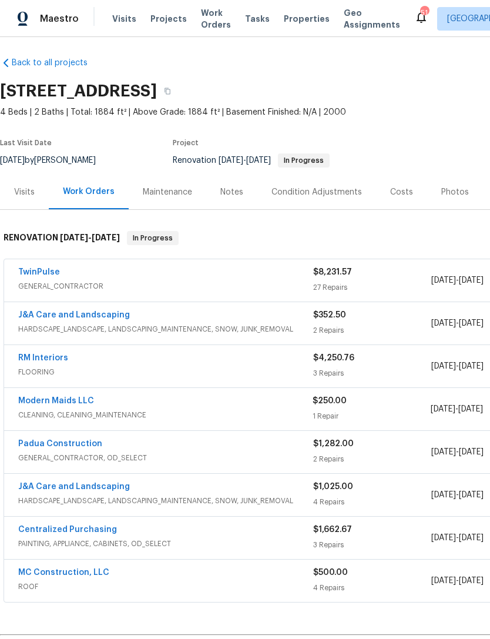
scroll to position [4, 0]
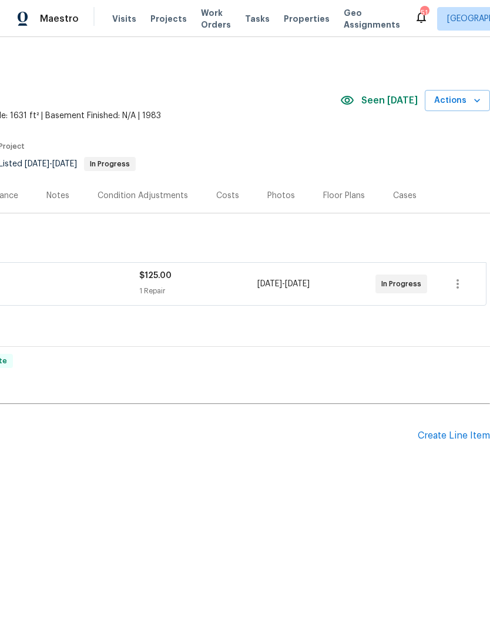
scroll to position [0, 174]
